Goal: Find specific page/section: Find specific page/section

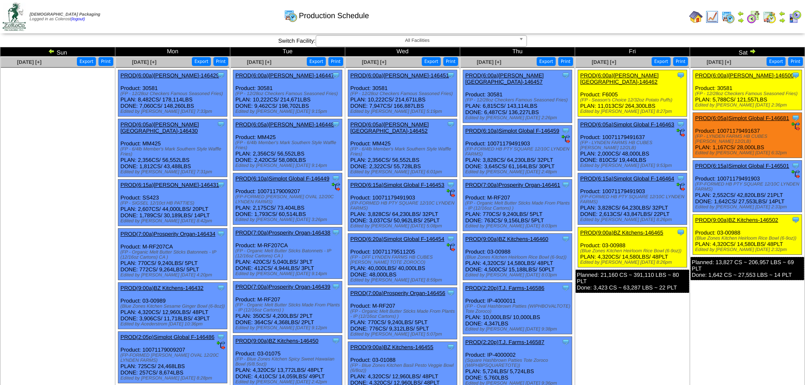
click at [694, 14] on img at bounding box center [696, 17] width 14 height 14
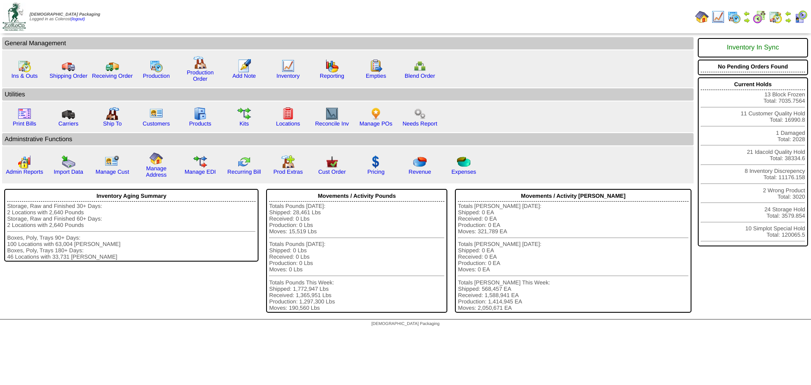
click at [731, 19] on img at bounding box center [734, 17] width 14 height 14
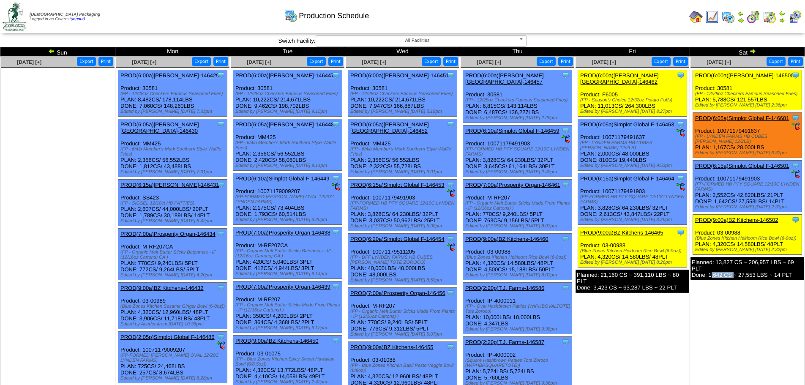
drag, startPoint x: 733, startPoint y: 300, endPoint x: 710, endPoint y: 307, distance: 23.8
click at [710, 307] on td "Sep 06 [+] Print Export Clone Item PROD(6:00a)Lamb-Weston-146500 Lamb-Weston Sc…" at bounding box center [747, 262] width 115 height 411
click at [723, 309] on td "Sep 06 [+] Print Export Clone Item PROD(6:00a)Lamb-Weston-146500 Lamb-Weston Sc…" at bounding box center [747, 262] width 115 height 411
click at [693, 15] on img at bounding box center [696, 17] width 14 height 14
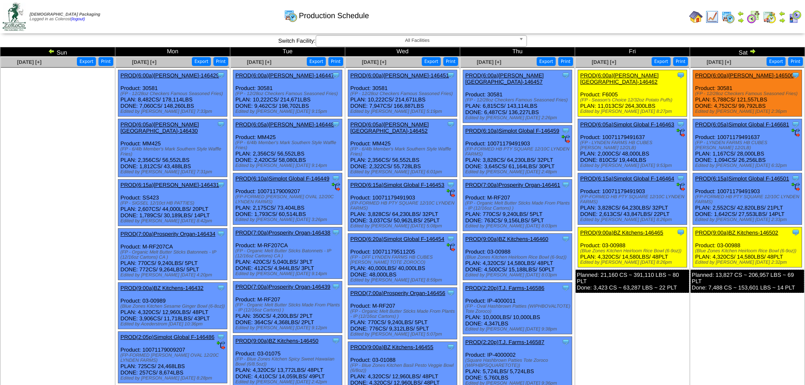
click at [698, 18] on img at bounding box center [696, 17] width 14 height 14
